Goal: Information Seeking & Learning: Learn about a topic

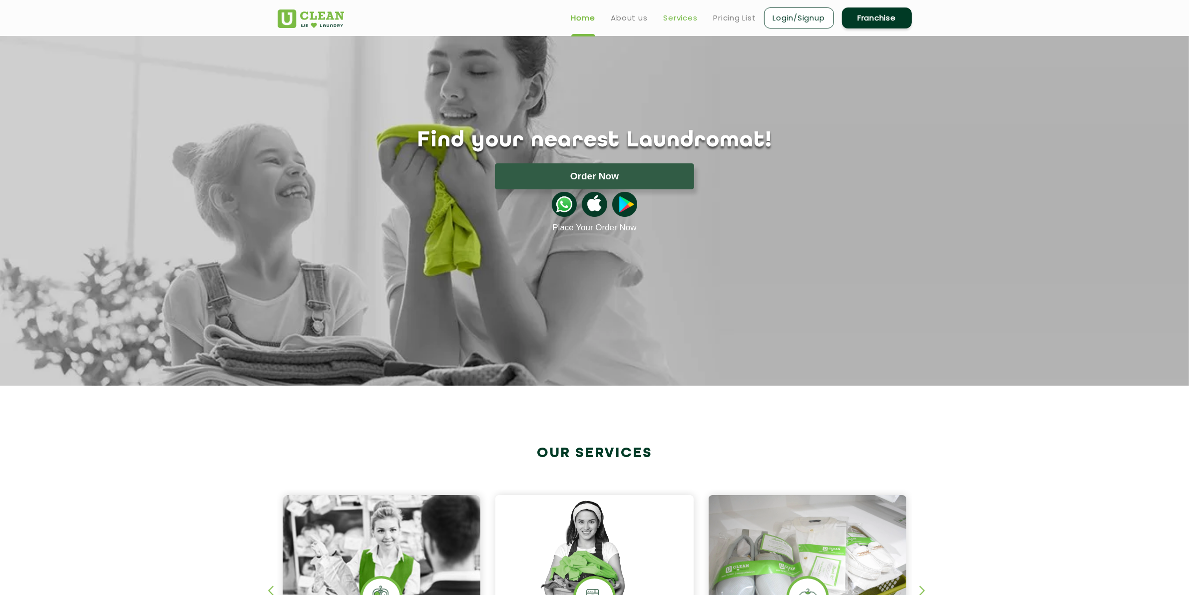
click at [691, 16] on link "Services" at bounding box center [681, 18] width 34 height 12
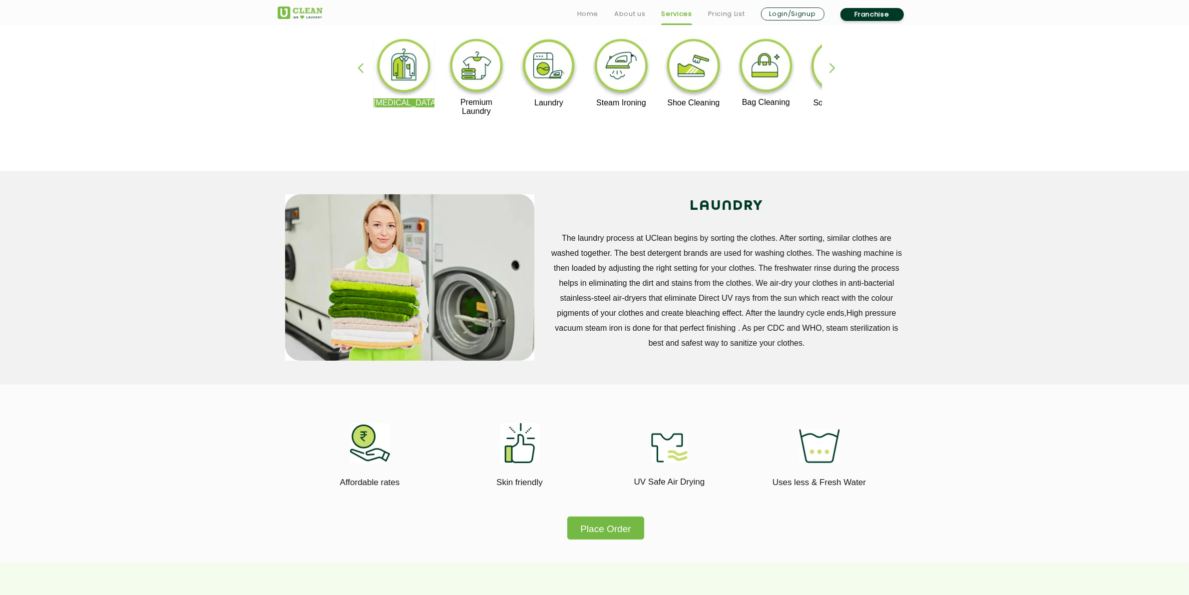
scroll to position [499, 0]
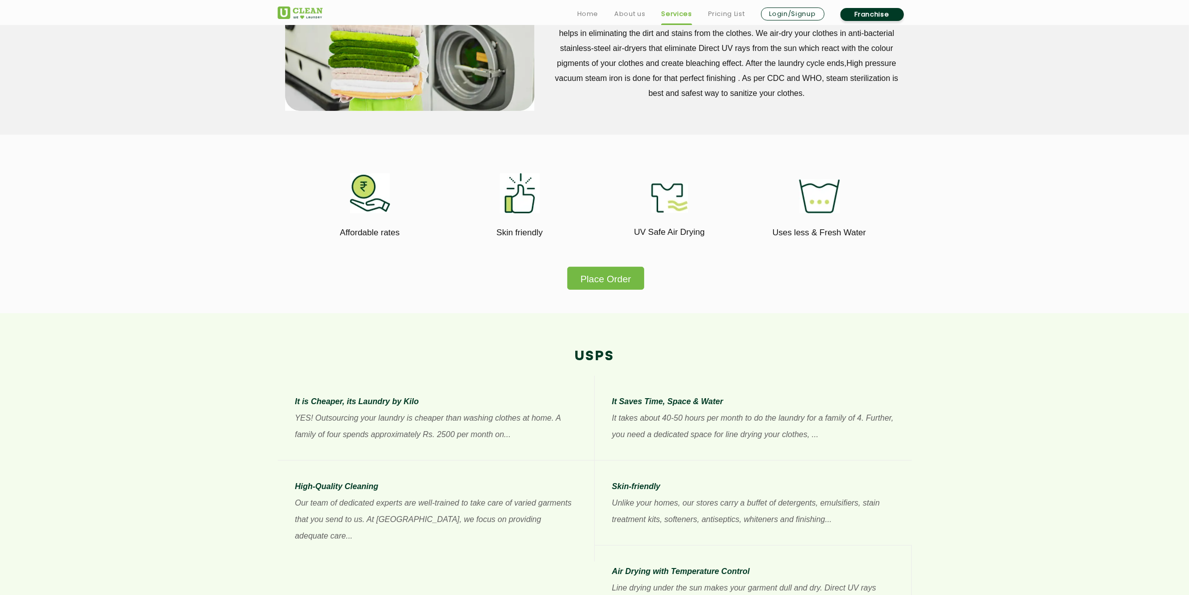
click at [598, 284] on button "Place Order" at bounding box center [605, 278] width 76 height 22
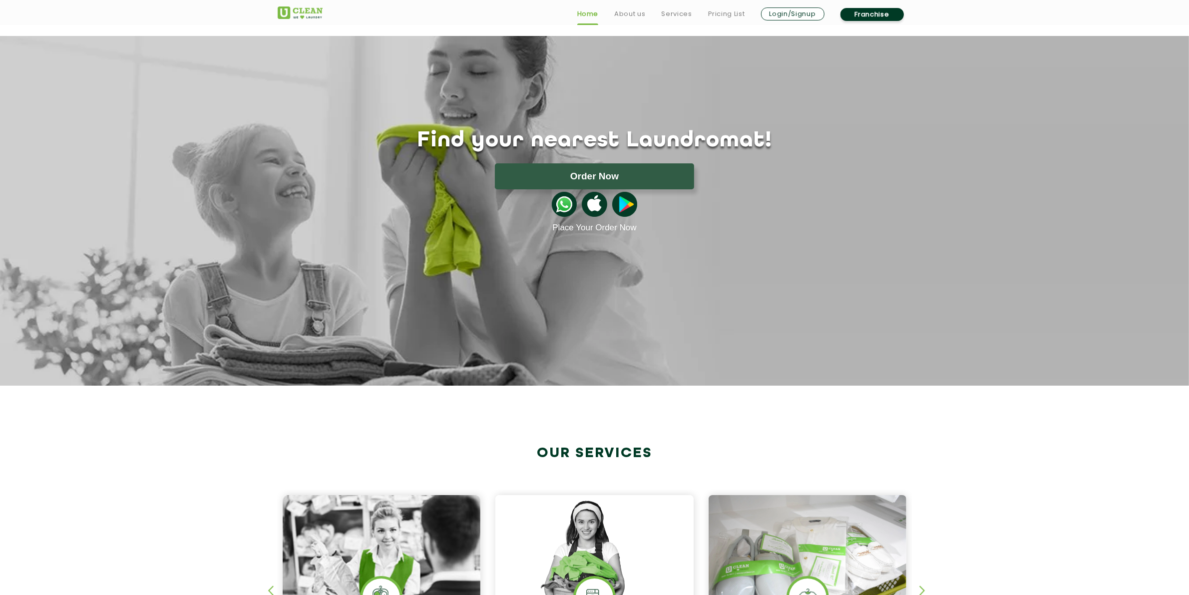
scroll to position [187, 0]
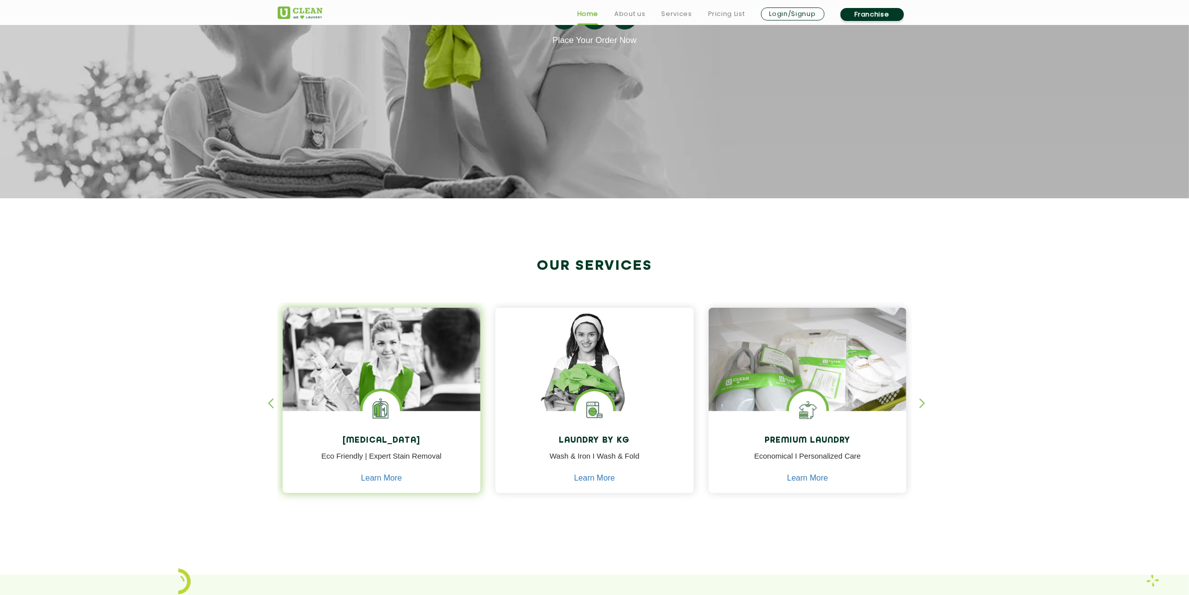
click at [403, 486] on div "[MEDICAL_DATA] Eco Friendly | Expert Stain Removal Learn More" at bounding box center [382, 453] width 198 height 84
click at [398, 478] on link "Learn More" at bounding box center [381, 477] width 41 height 9
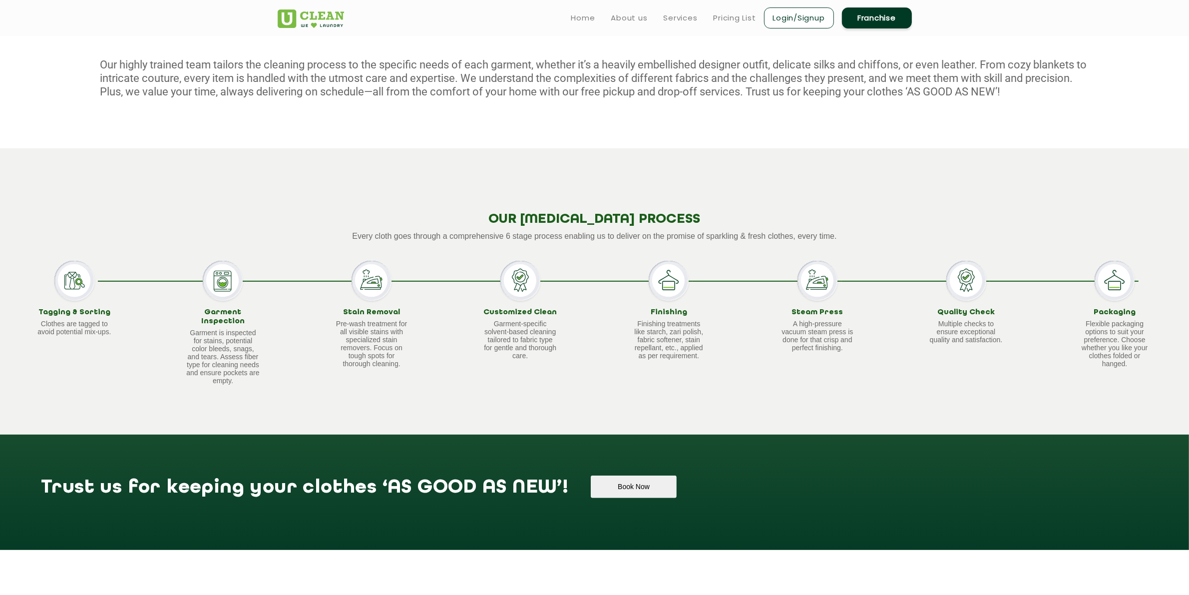
scroll to position [375, 0]
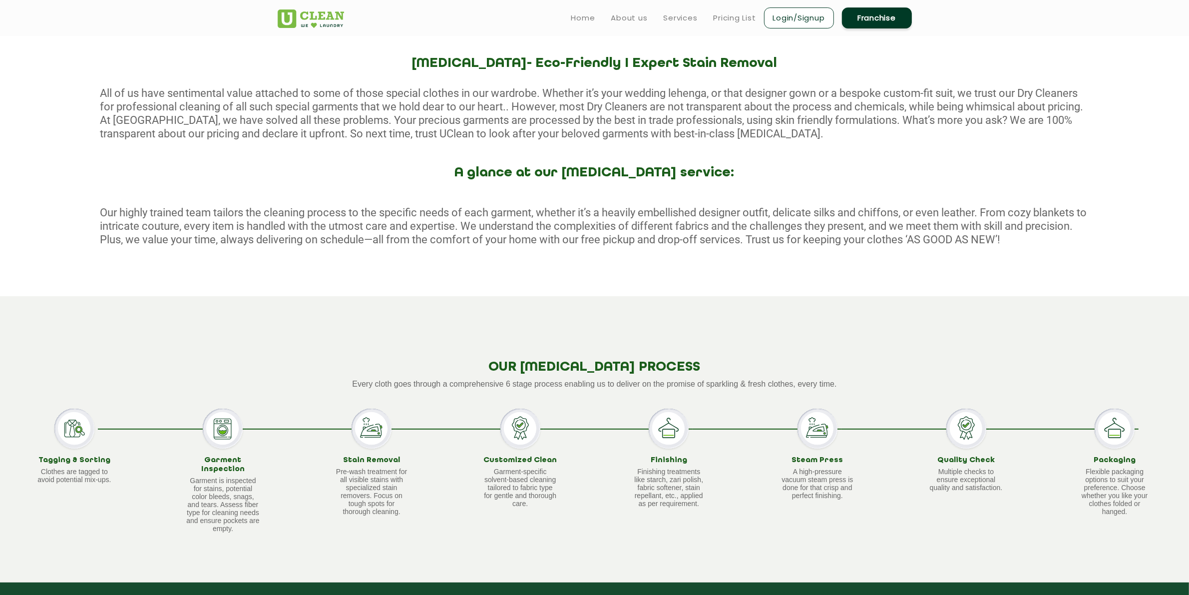
click at [877, 18] on link "Franchise" at bounding box center [877, 17] width 70 height 21
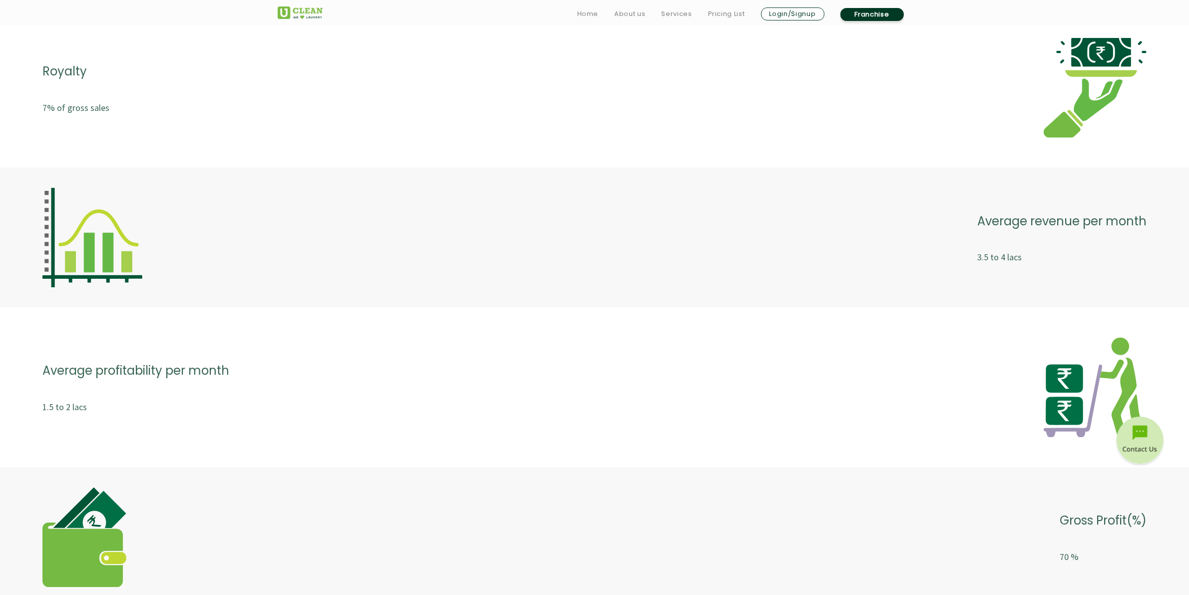
scroll to position [2247, 0]
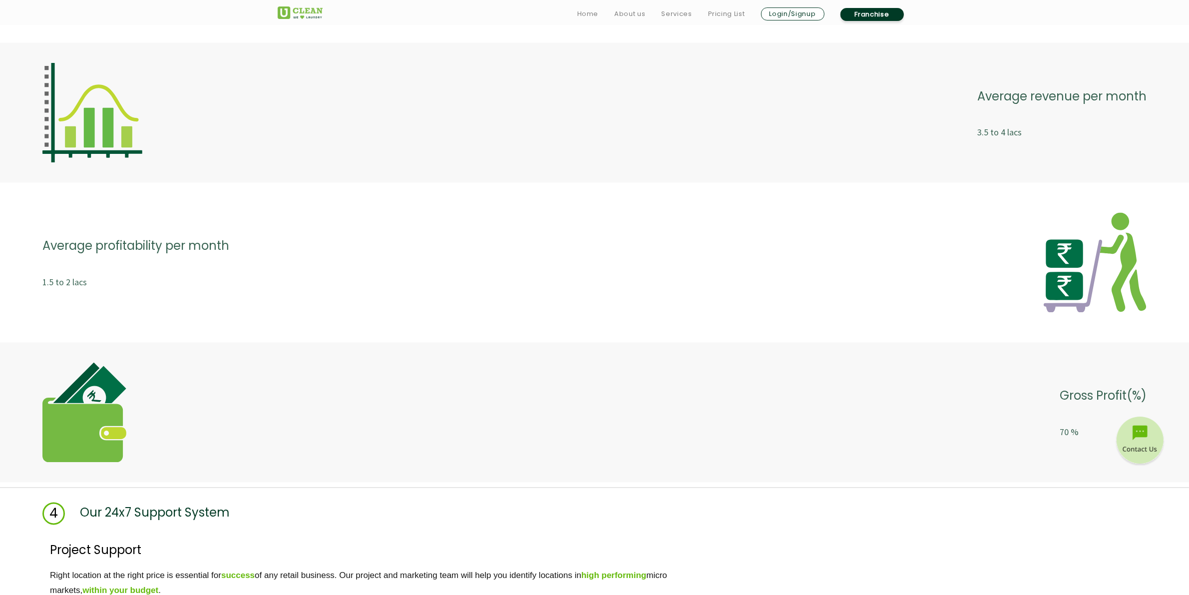
click at [1080, 405] on p "Gross Profit(%)" at bounding box center [1103, 395] width 87 height 25
click at [1069, 434] on p "70 %" at bounding box center [1103, 433] width 87 height 18
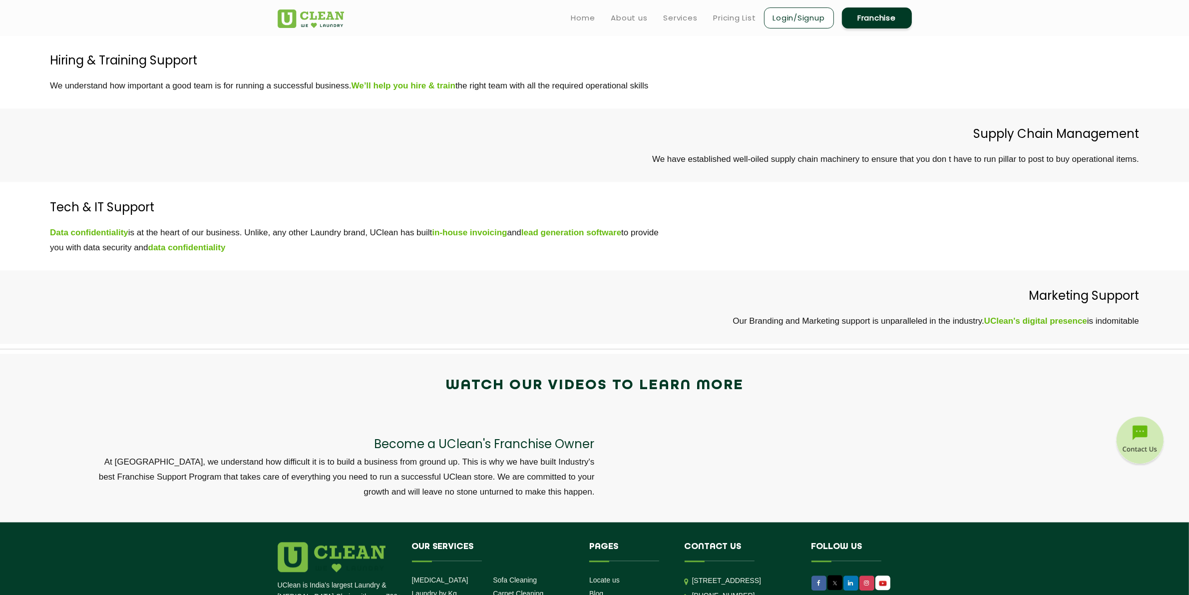
scroll to position [2767, 0]
